Goal: Find contact information: Find contact information

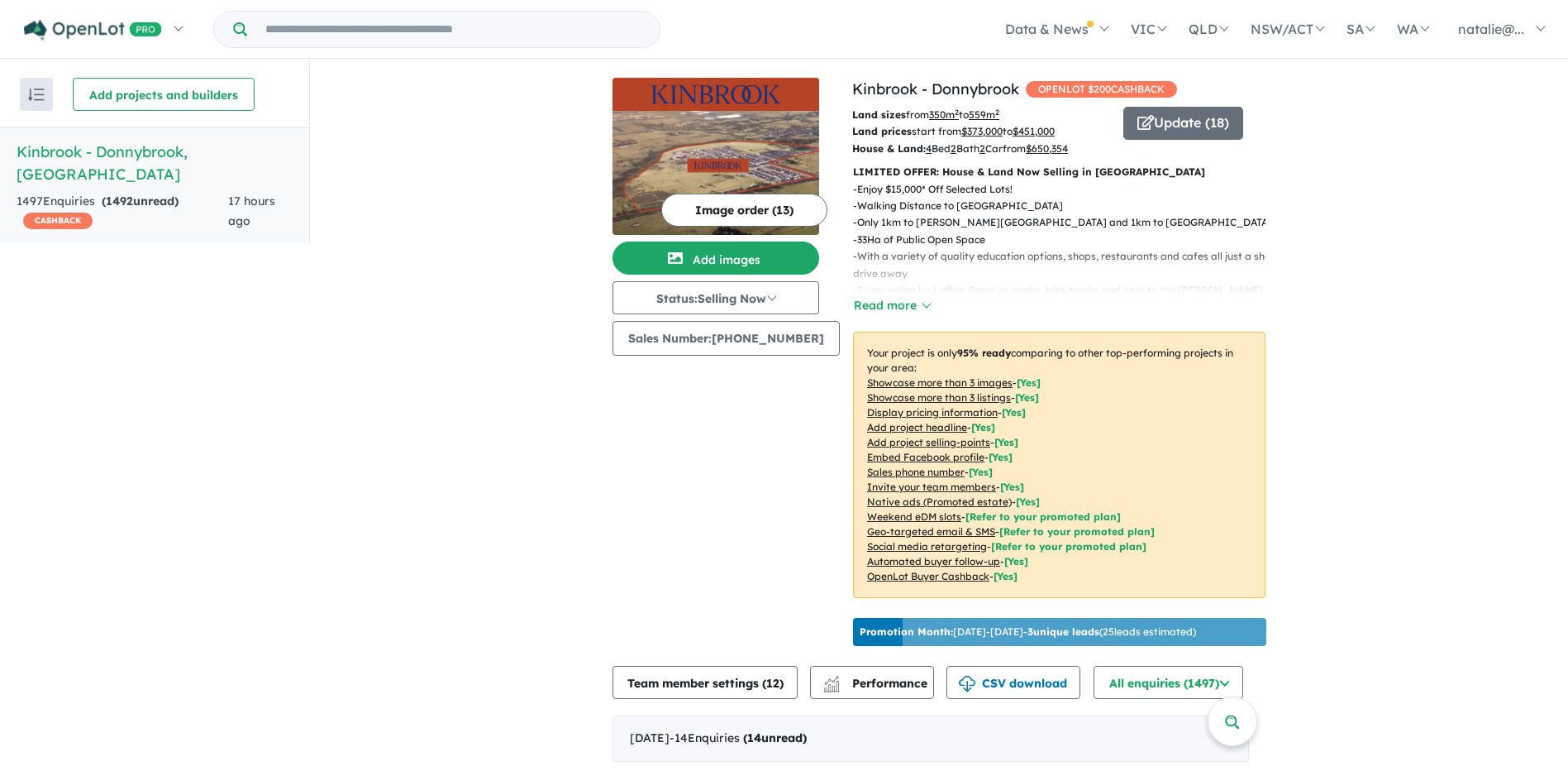
scroll to position [3, 0]
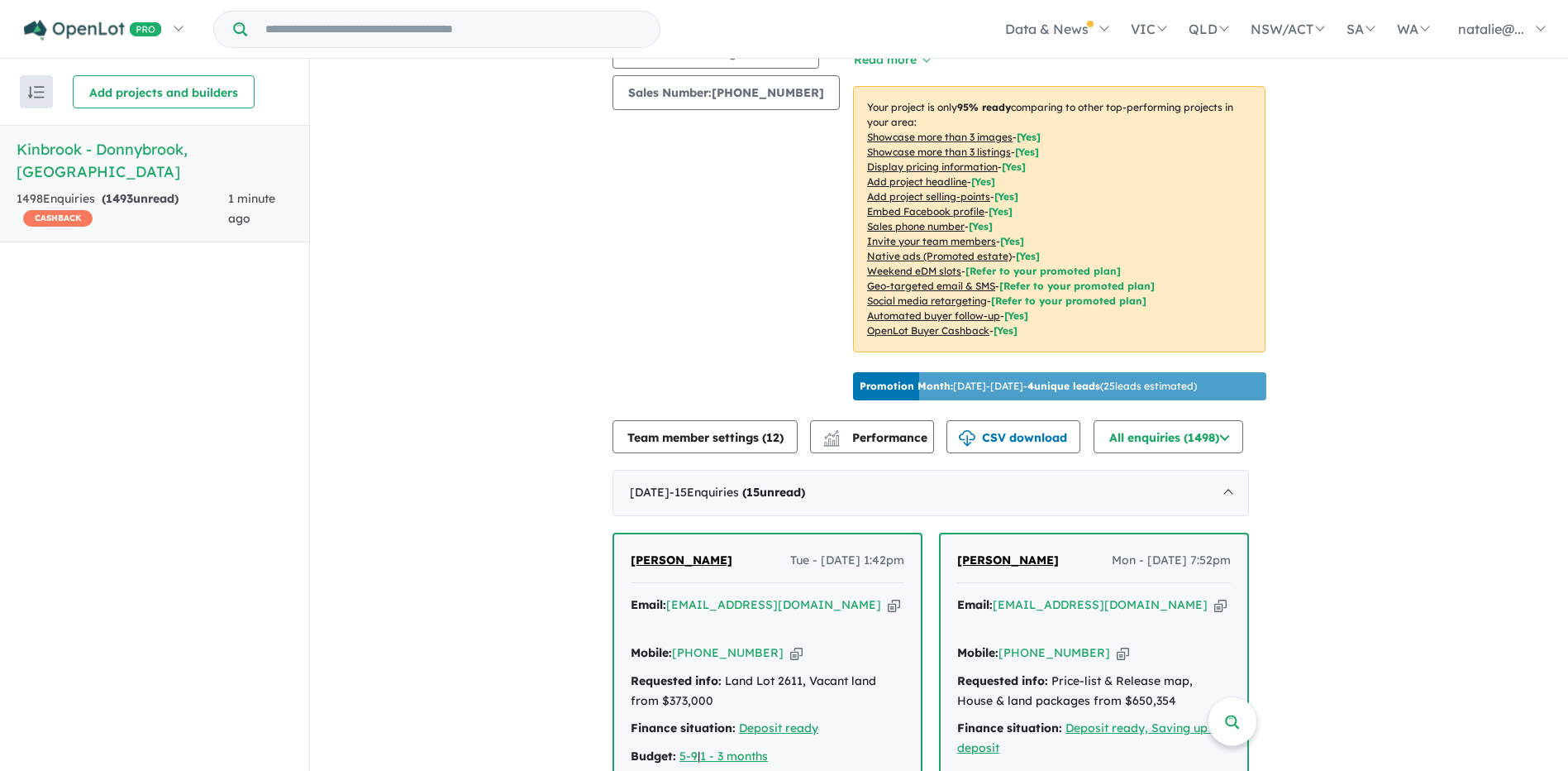
scroll to position [405, 0]
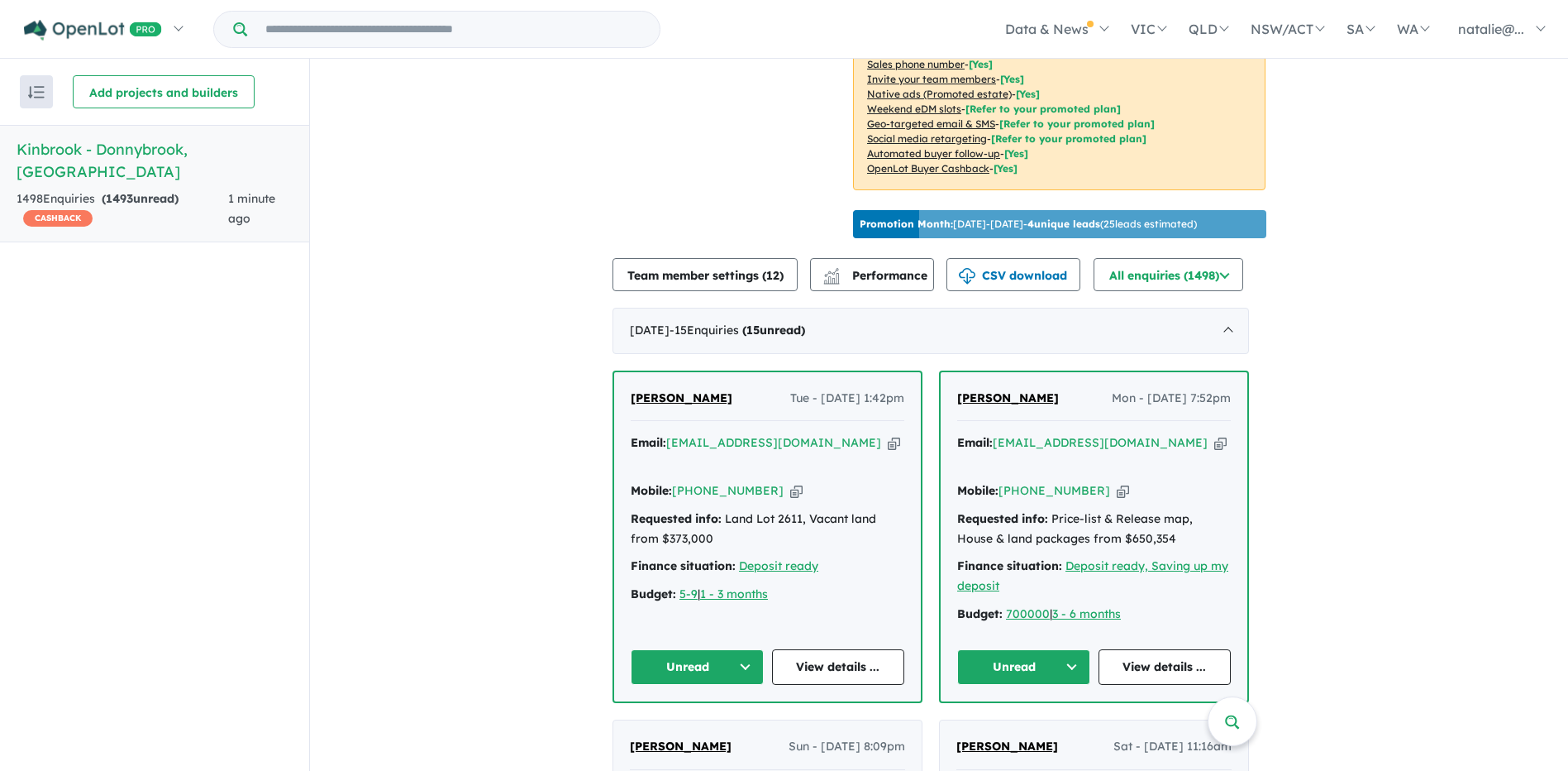
drag, startPoint x: 765, startPoint y: 500, endPoint x: 703, endPoint y: 495, distance: 62.2
click at [703, 495] on div "Mobile: [PHONE_NUMBER] Copied!" at bounding box center [768, 491] width 274 height 20
copy link "421 611 111"
drag, startPoint x: 1099, startPoint y: 482, endPoint x: 1032, endPoint y: 482, distance: 67.0
click at [1032, 482] on div "Mobile: [PHONE_NUMBER] Copied!" at bounding box center [1094, 491] width 274 height 20
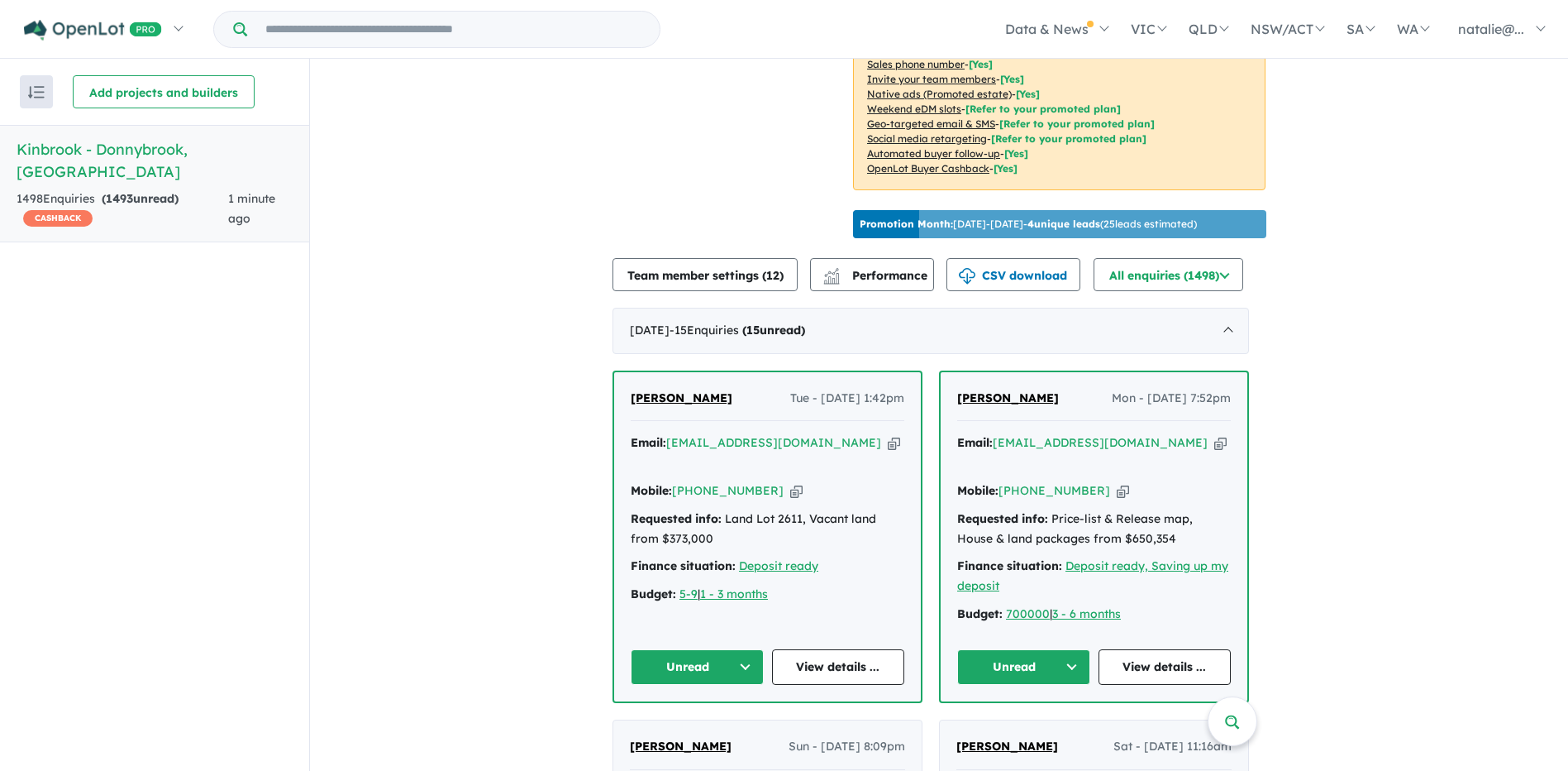
copy link "404 858 493"
drag, startPoint x: 765, startPoint y: 504, endPoint x: 706, endPoint y: 502, distance: 59.0
click at [706, 501] on div "Mobile: [PHONE_NUMBER] Copied!" at bounding box center [768, 491] width 274 height 20
copy link "421 611 111"
